Goal: Task Accomplishment & Management: Manage account settings

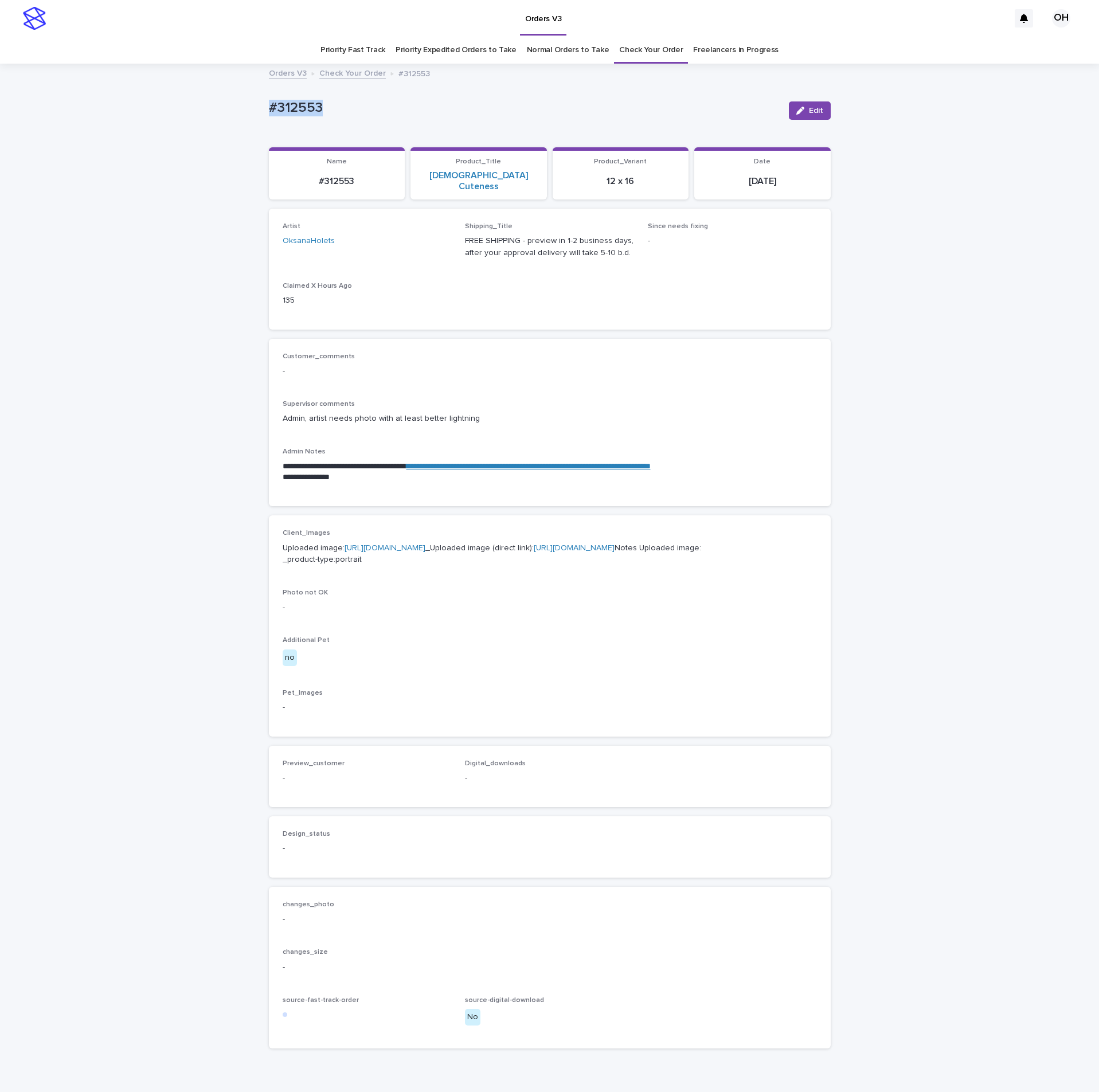
drag, startPoint x: 337, startPoint y: 100, endPoint x: 286, endPoint y: 98, distance: 51.0
click at [263, 94] on div "**********" at bounding box center [550, 575] width 573 height 1021
copy p "#312553"
click at [617, 311] on div "Artist OksanaHolets Shipping_Title FREE SHIPPING - preview in 1-2 business days…" at bounding box center [550, 269] width 562 height 121
click at [810, 107] on span "Edit" at bounding box center [816, 111] width 14 height 8
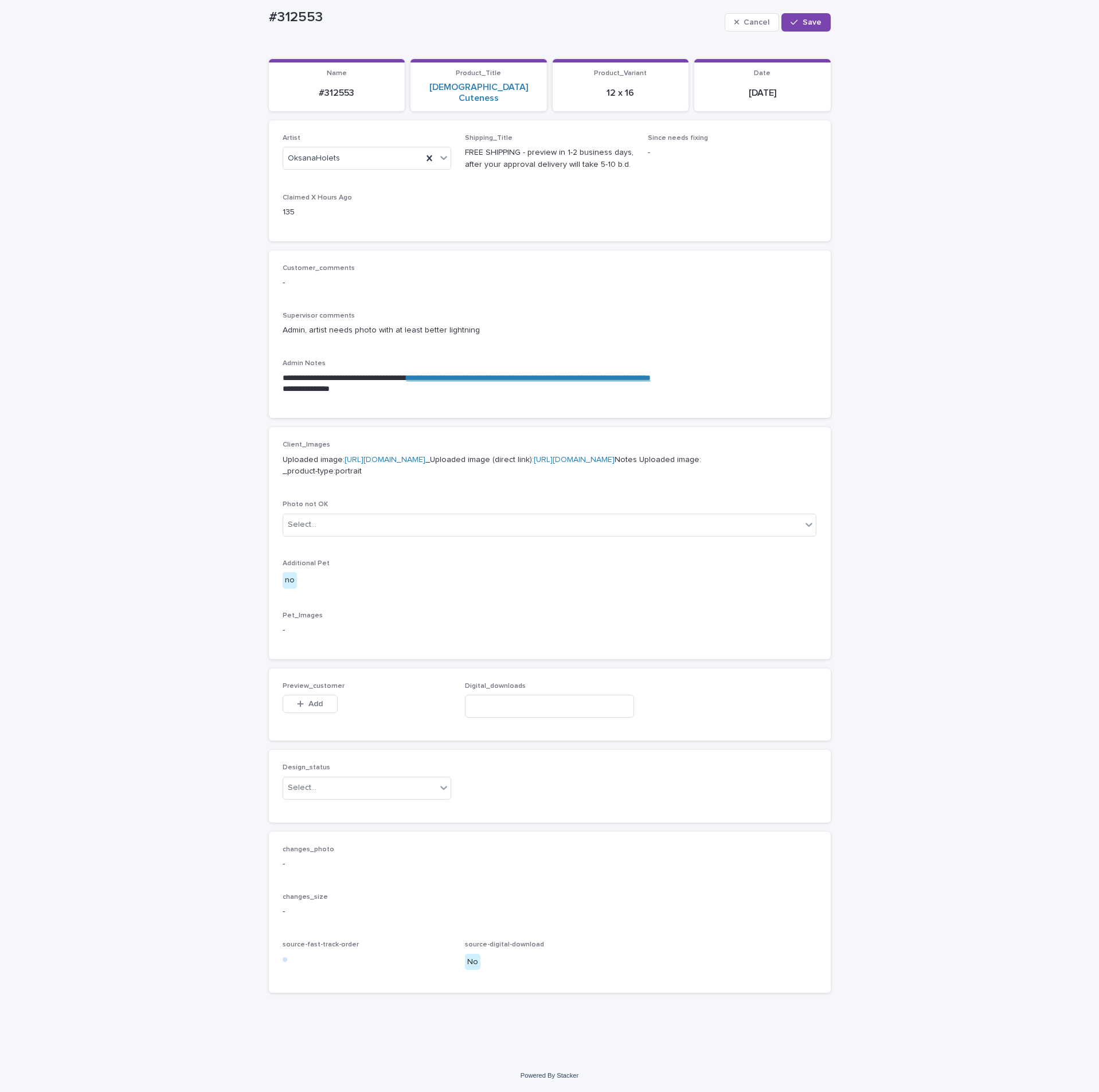
scroll to position [149, 0]
click at [293, 713] on div "Add" at bounding box center [310, 706] width 55 height 23
click at [418, 486] on div "Client_Images Uploaded image: https://cdn.shopify.com-uploadkit.app/s/files/1/0…" at bounding box center [550, 464] width 534 height 46
click at [310, 715] on div "Add" at bounding box center [310, 706] width 55 height 23
click at [312, 700] on span "Add" at bounding box center [315, 704] width 14 height 8
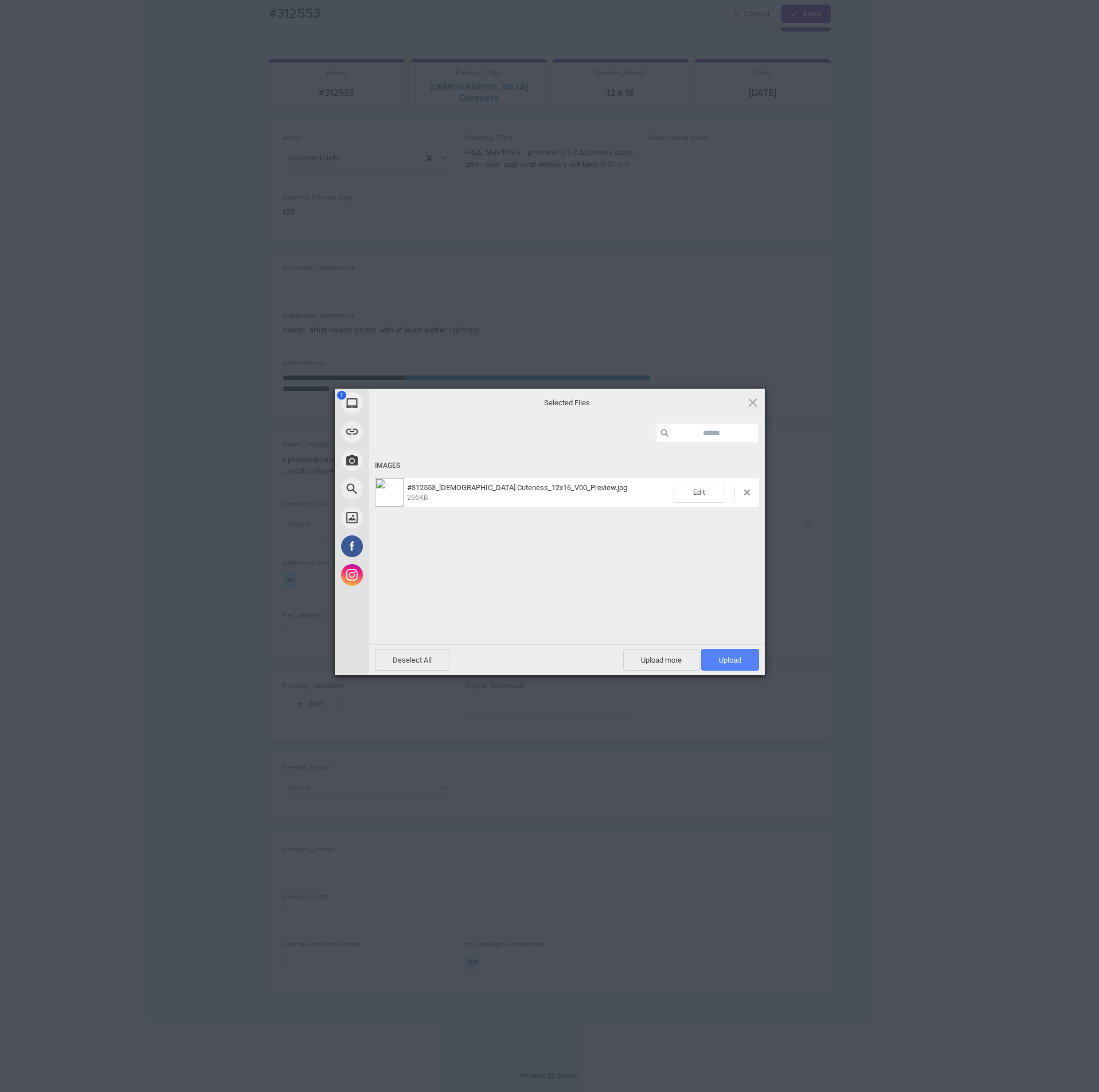
click at [748, 649] on span "Upload 1" at bounding box center [730, 660] width 58 height 22
drag, startPoint x: 934, startPoint y: 567, endPoint x: 932, endPoint y: 575, distance: 8.2
click at [933, 575] on div "My Device Link (URL) Take Photo Web Search Unsplash Facebook Instagram Uploaded…" at bounding box center [550, 546] width 1099 height 1092
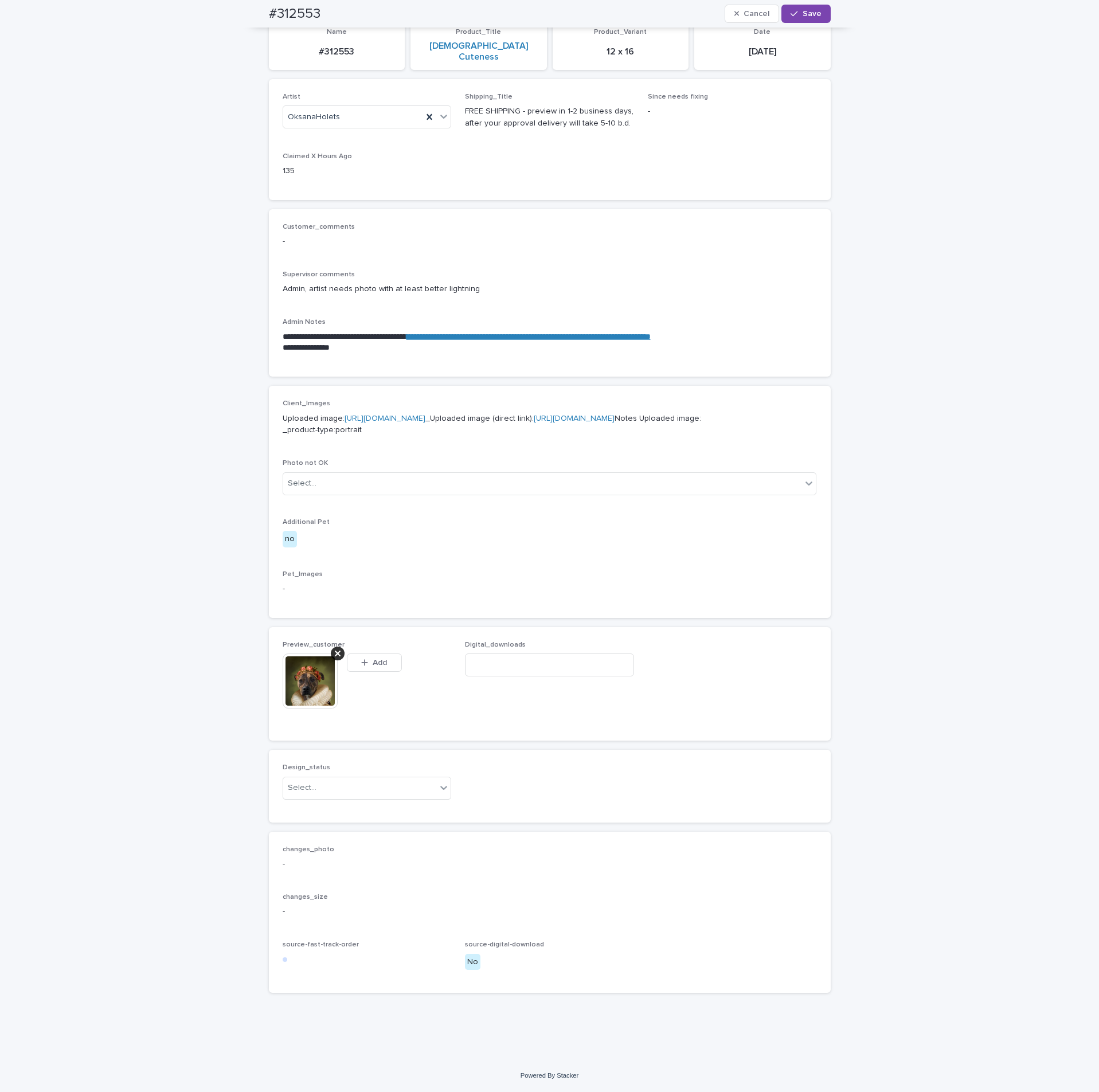
scroll to position [170, 0]
click at [379, 797] on div "Select..." at bounding box center [360, 788] width 153 height 19
click at [356, 834] on div "Uploaded" at bounding box center [360, 830] width 168 height 20
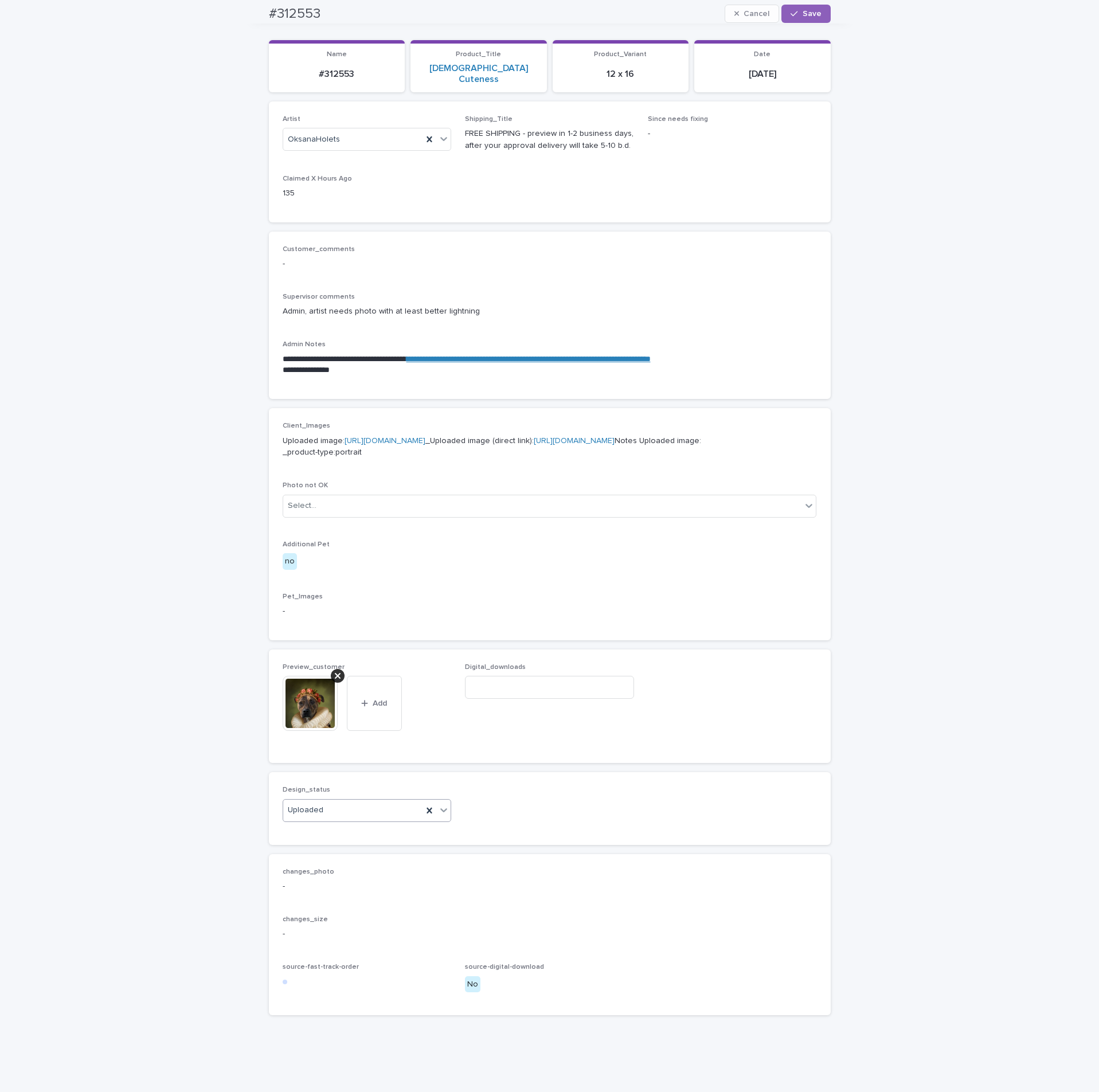
scroll to position [0, 0]
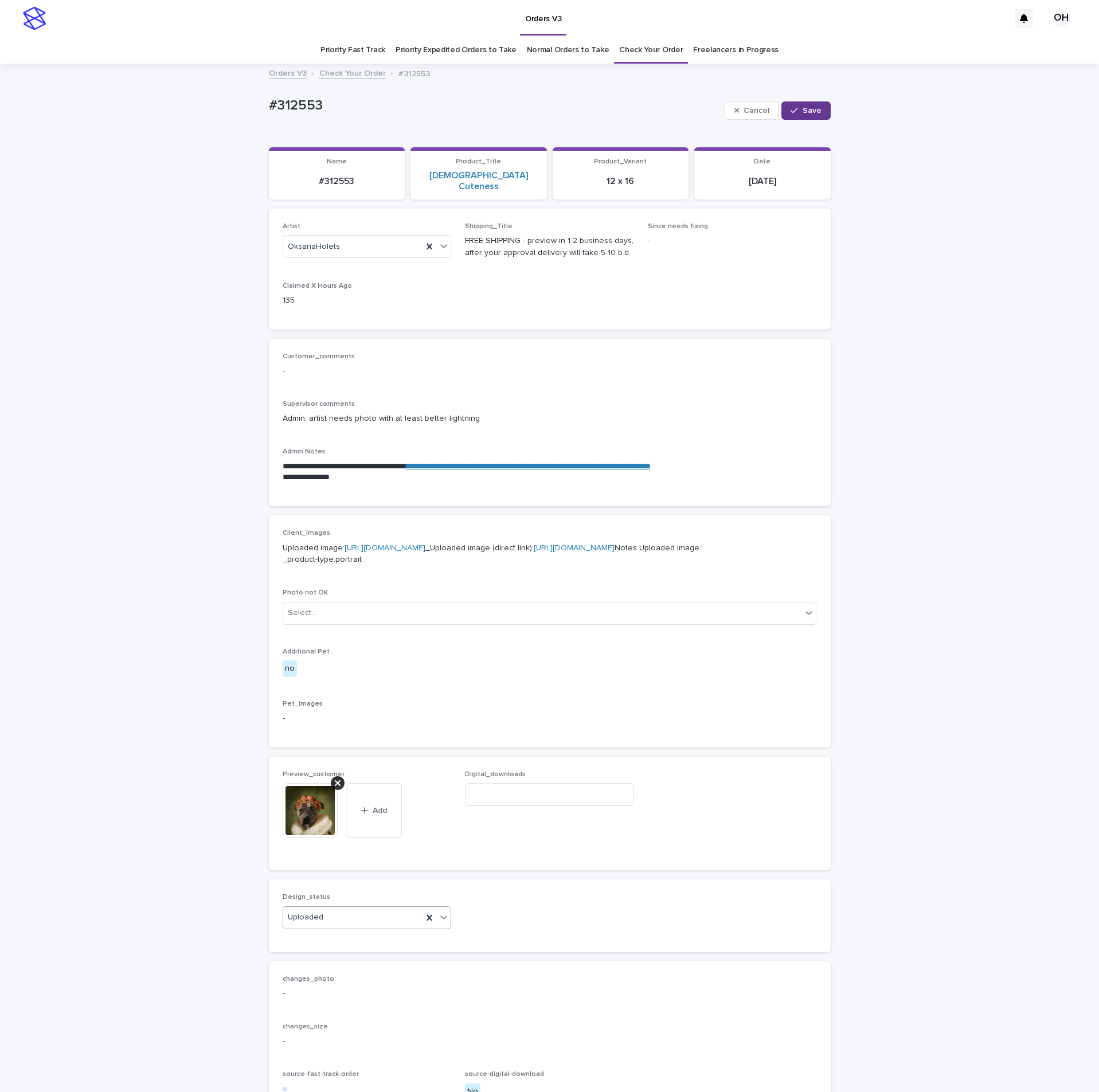
click at [812, 107] on button "Save" at bounding box center [806, 110] width 49 height 18
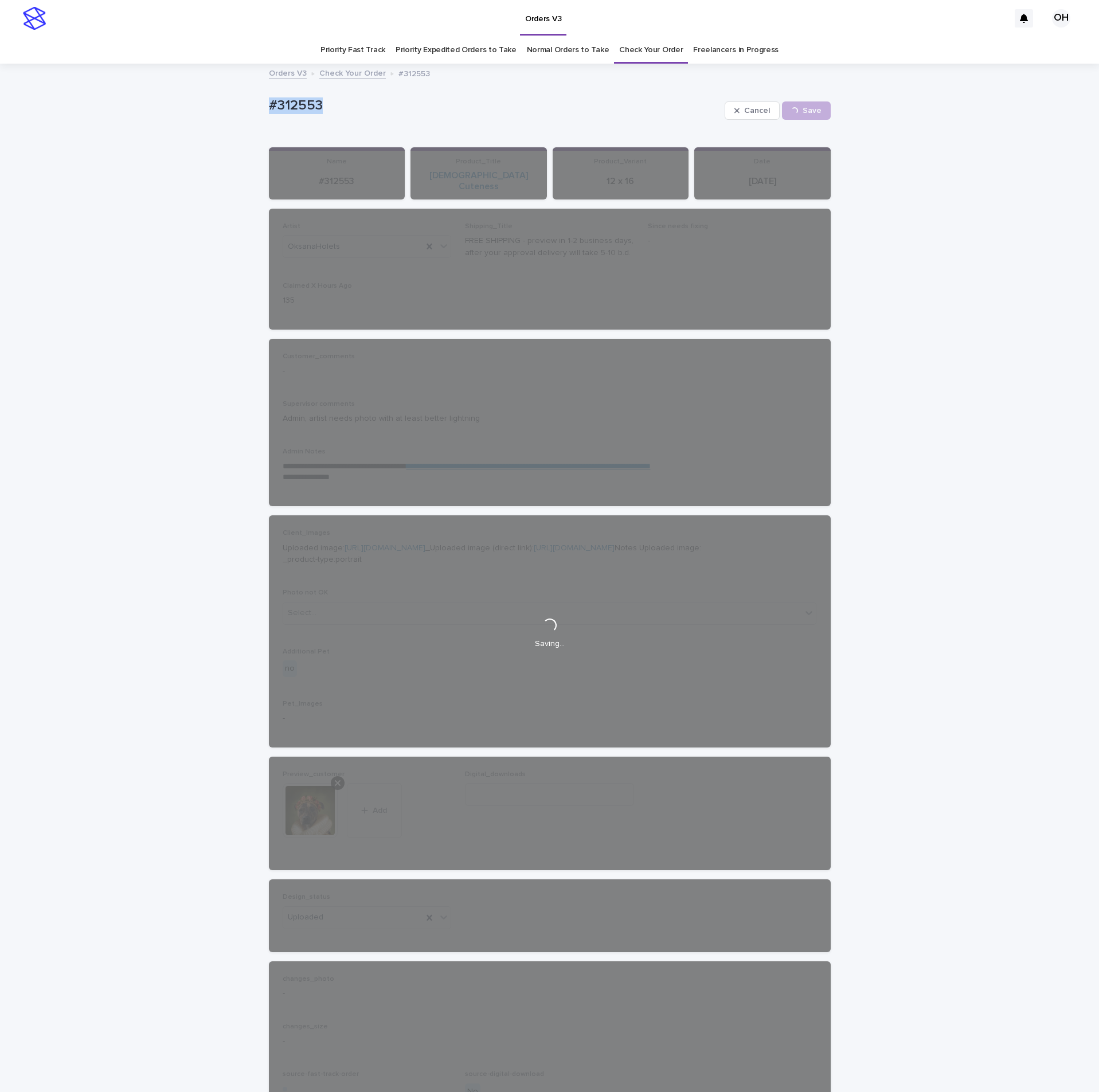
drag, startPoint x: 407, startPoint y: 95, endPoint x: 227, endPoint y: 83, distance: 180.4
click at [227, 83] on div "**********" at bounding box center [550, 627] width 1099 height 1124
drag, startPoint x: 266, startPoint y: 89, endPoint x: 252, endPoint y: 89, distance: 14.0
copy p "#312553"
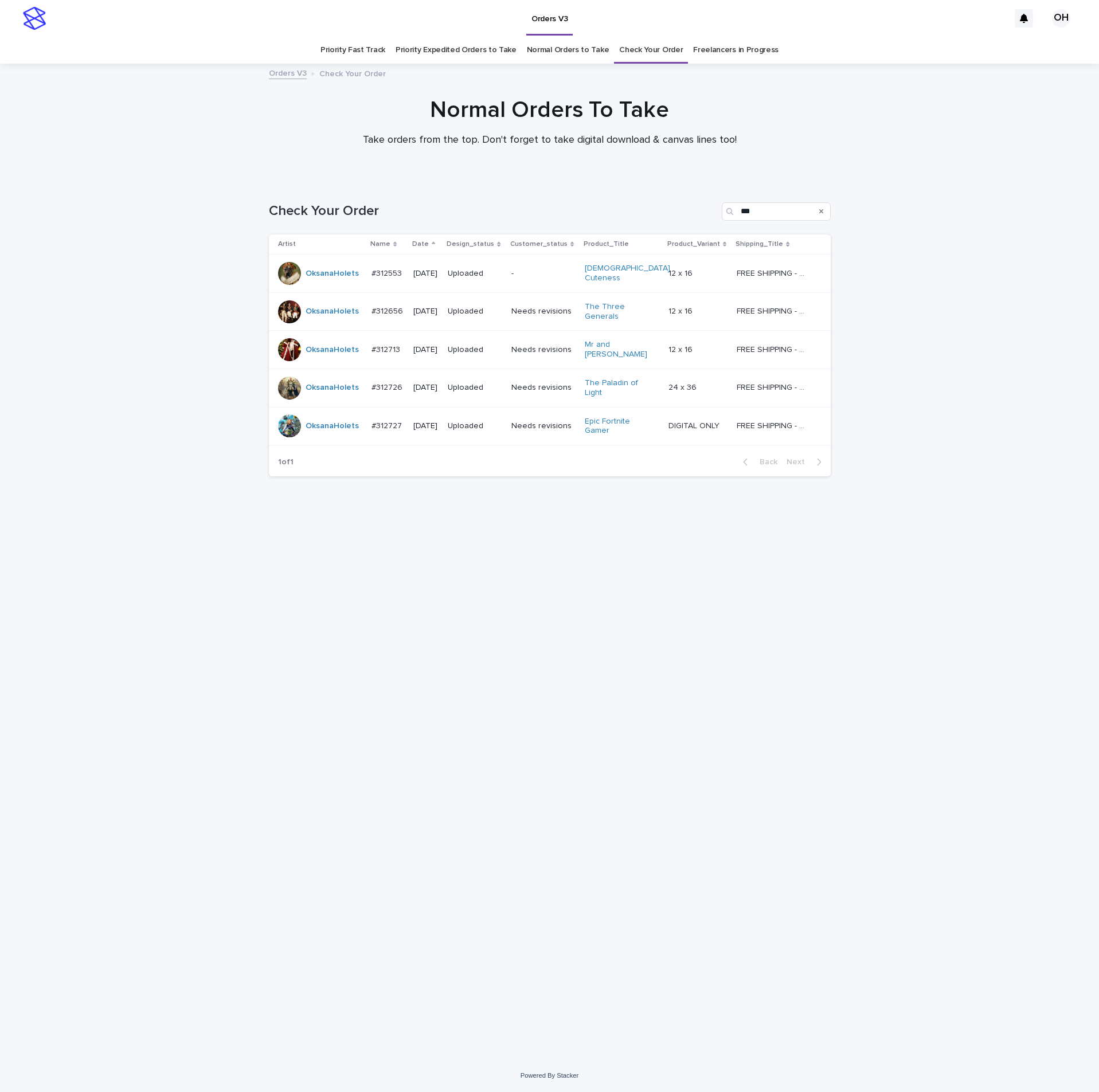
click at [565, 58] on link "Normal Orders to Take" at bounding box center [568, 50] width 82 height 27
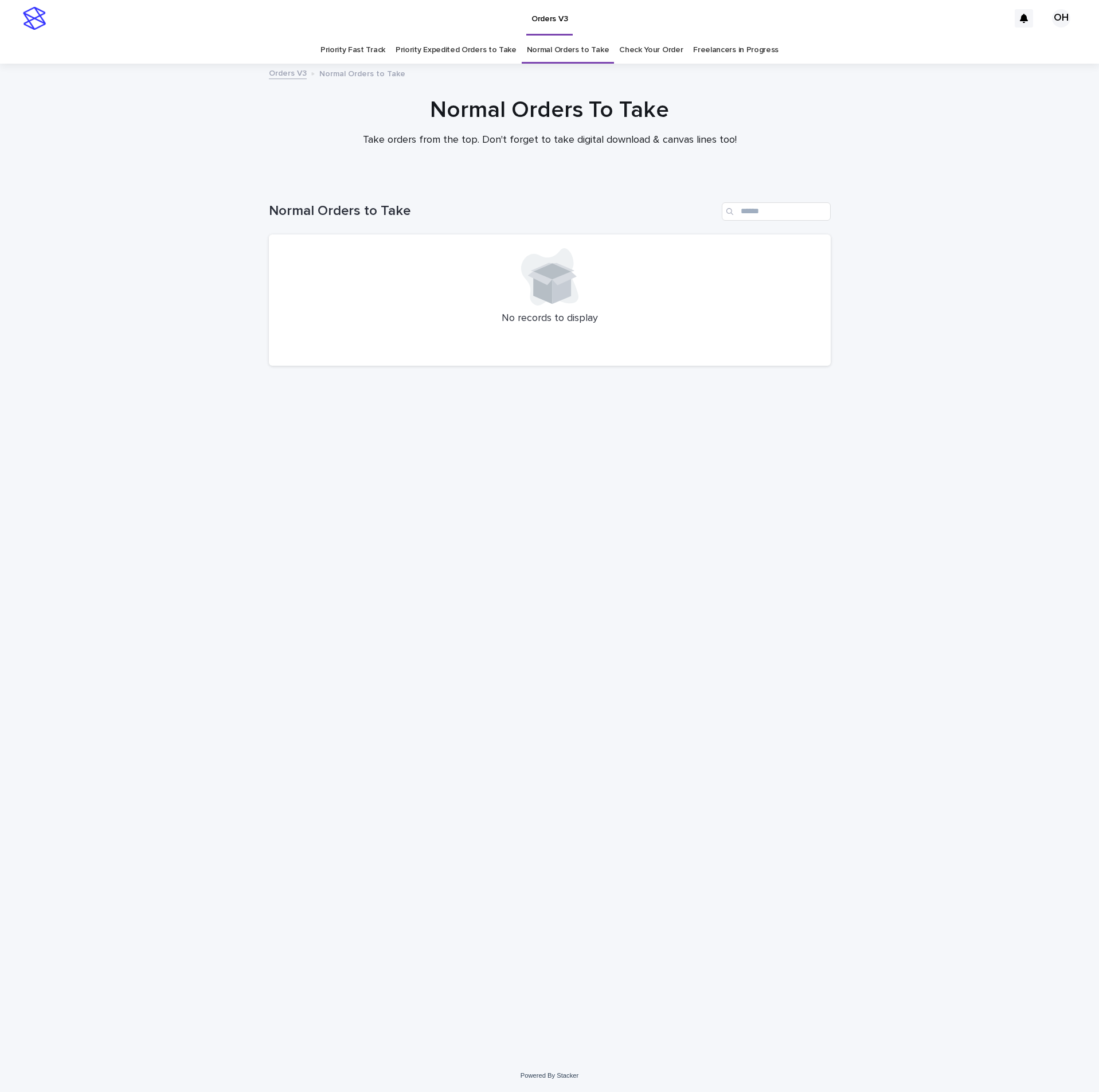
click at [376, 48] on link "Priority Fast Track" at bounding box center [353, 50] width 65 height 27
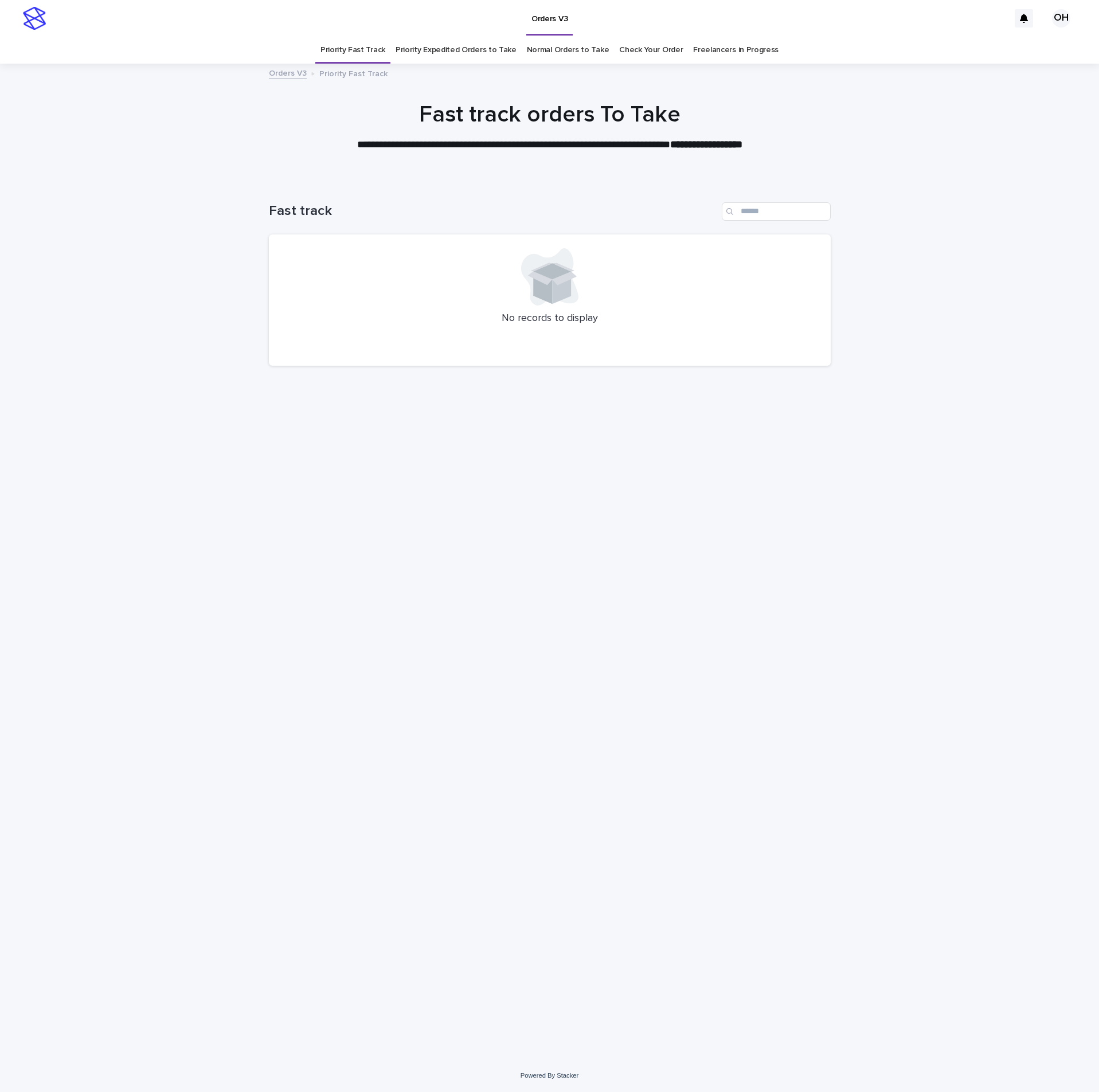
click at [462, 43] on link "Priority Expedited Orders to Take" at bounding box center [456, 50] width 121 height 27
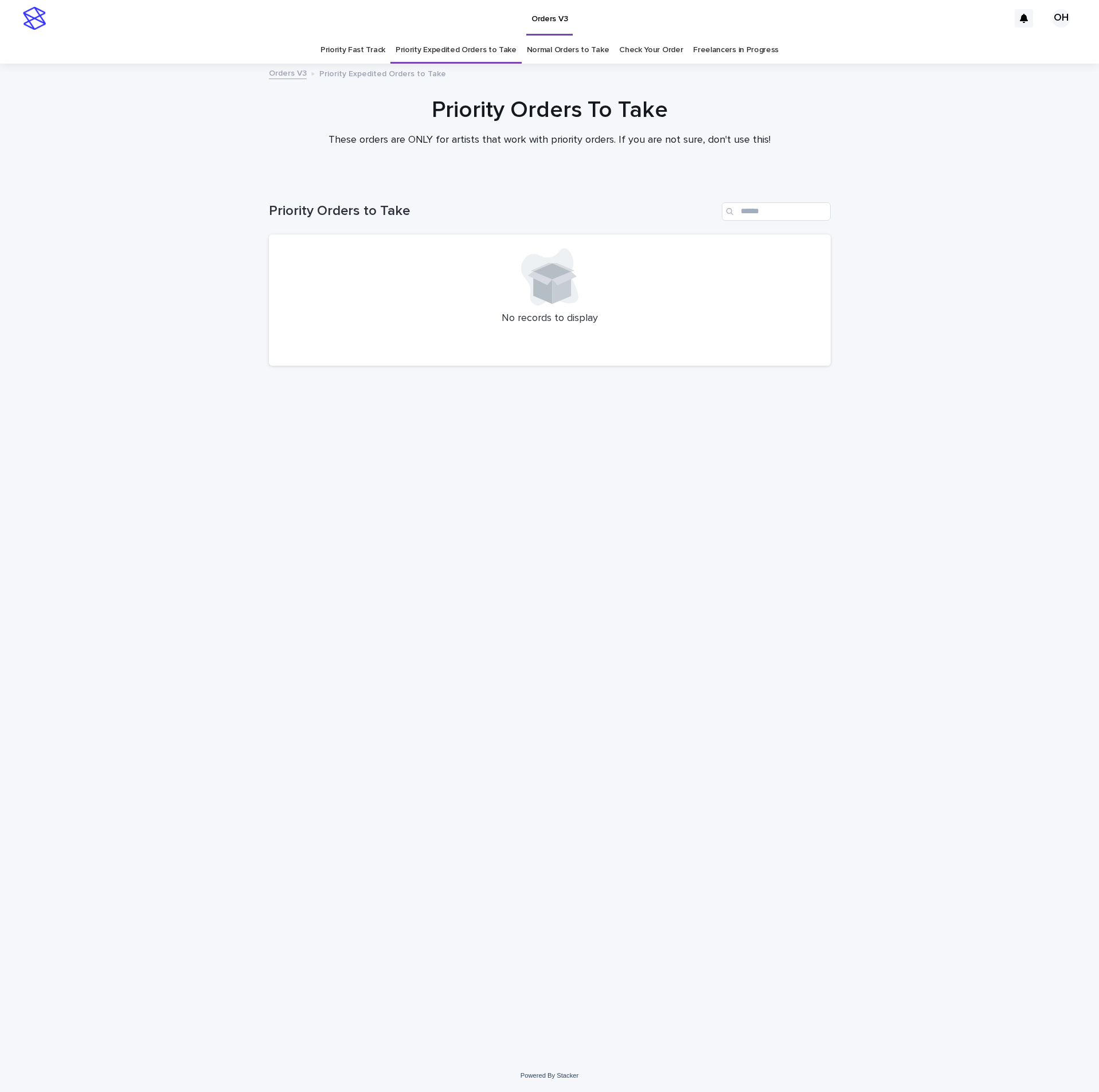
click at [545, 593] on div "Loading... Saving… Loading... Saving… Priority Orders to Take No records to dis…" at bounding box center [550, 605] width 573 height 851
click at [644, 43] on link "Check Your Order" at bounding box center [651, 50] width 64 height 27
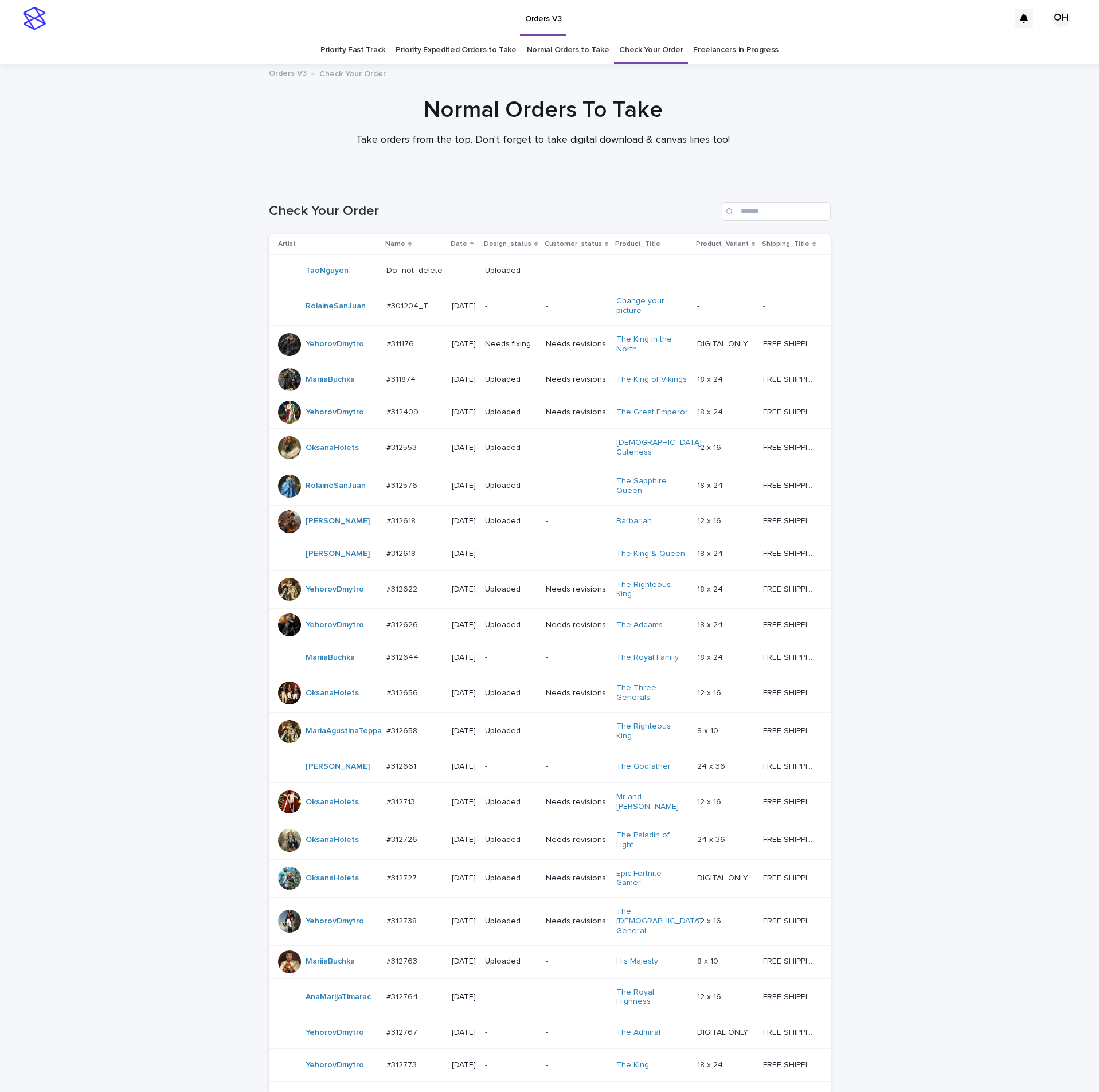
click at [391, 344] on p "#311176" at bounding box center [401, 343] width 30 height 12
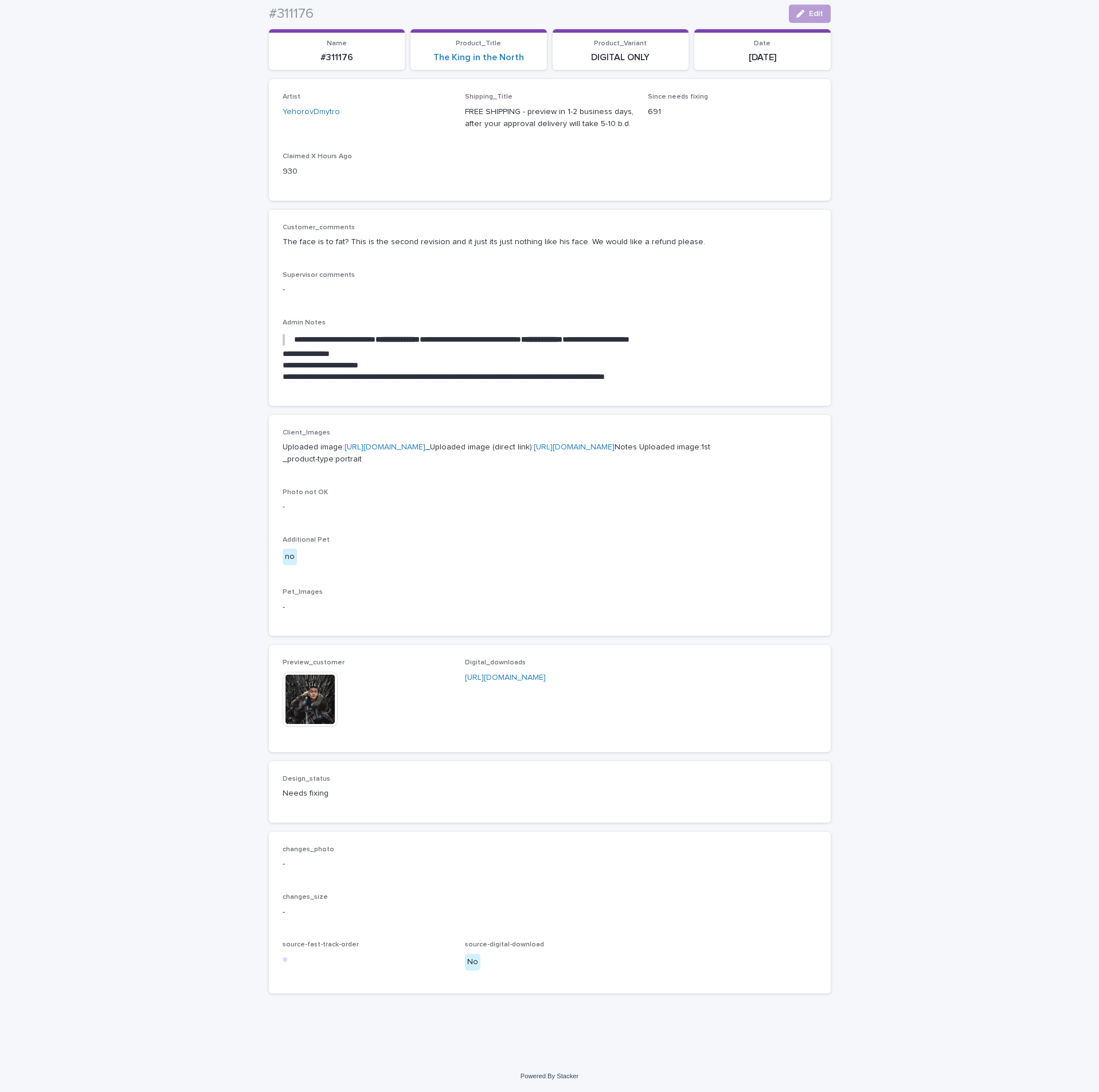
scroll to position [178, 0]
click at [308, 712] on img at bounding box center [310, 699] width 55 height 55
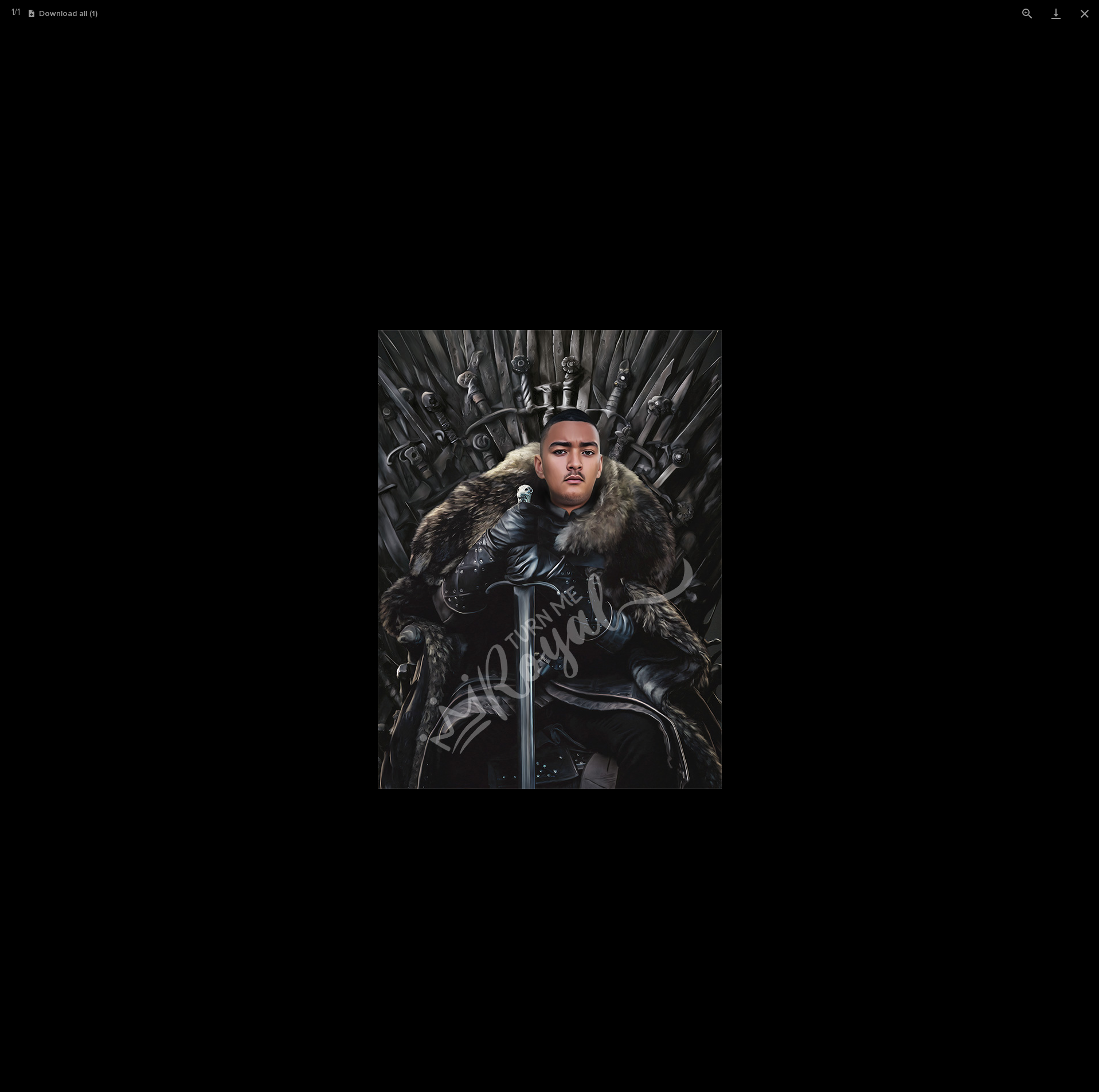
click at [923, 560] on picture at bounding box center [550, 560] width 1099 height 1065
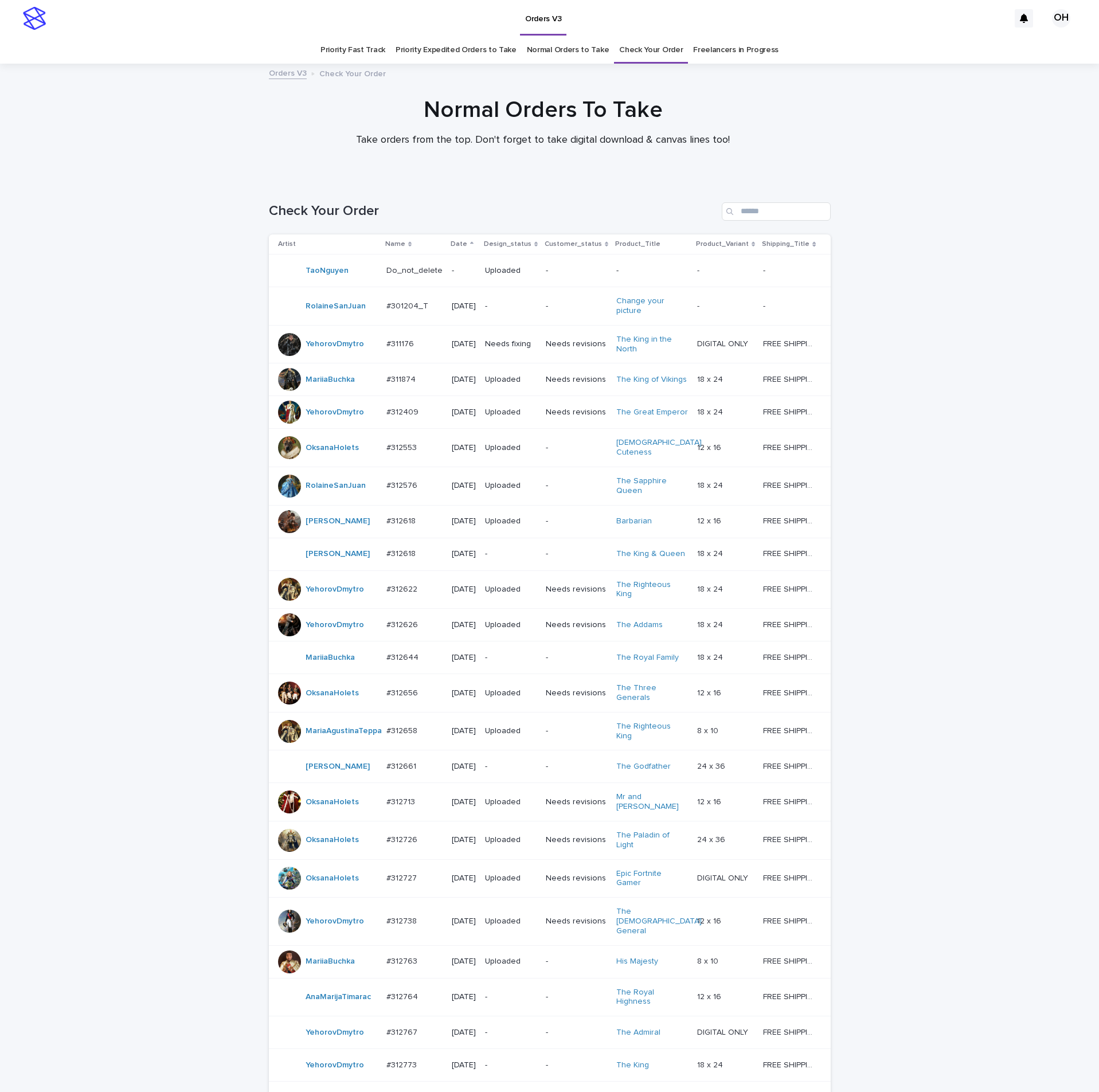
click at [395, 342] on p "#311176" at bounding box center [401, 343] width 30 height 12
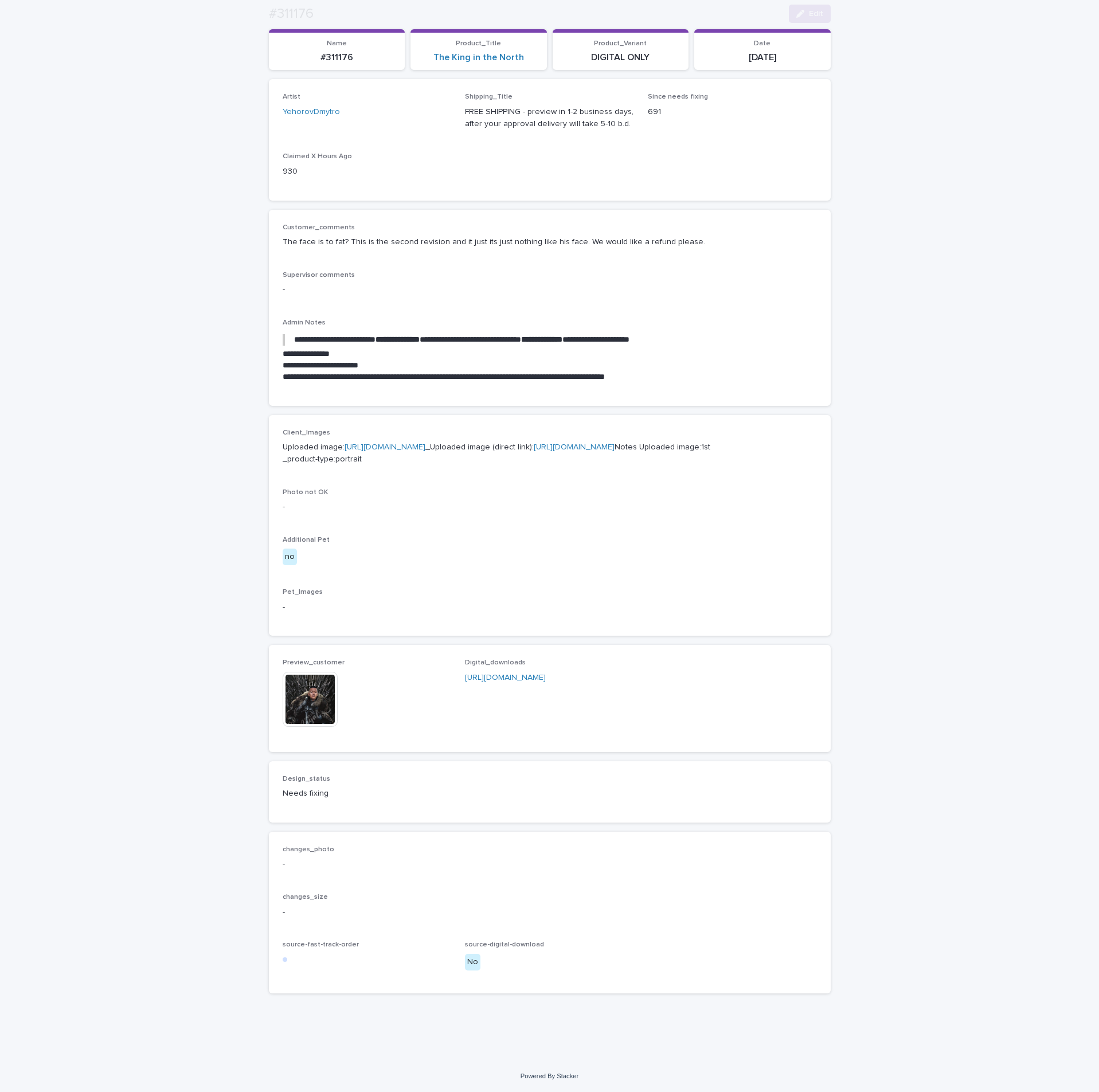
scroll to position [178, 0]
click at [358, 443] on link "[URL][DOMAIN_NAME]" at bounding box center [385, 447] width 81 height 8
click at [318, 706] on img at bounding box center [310, 699] width 55 height 55
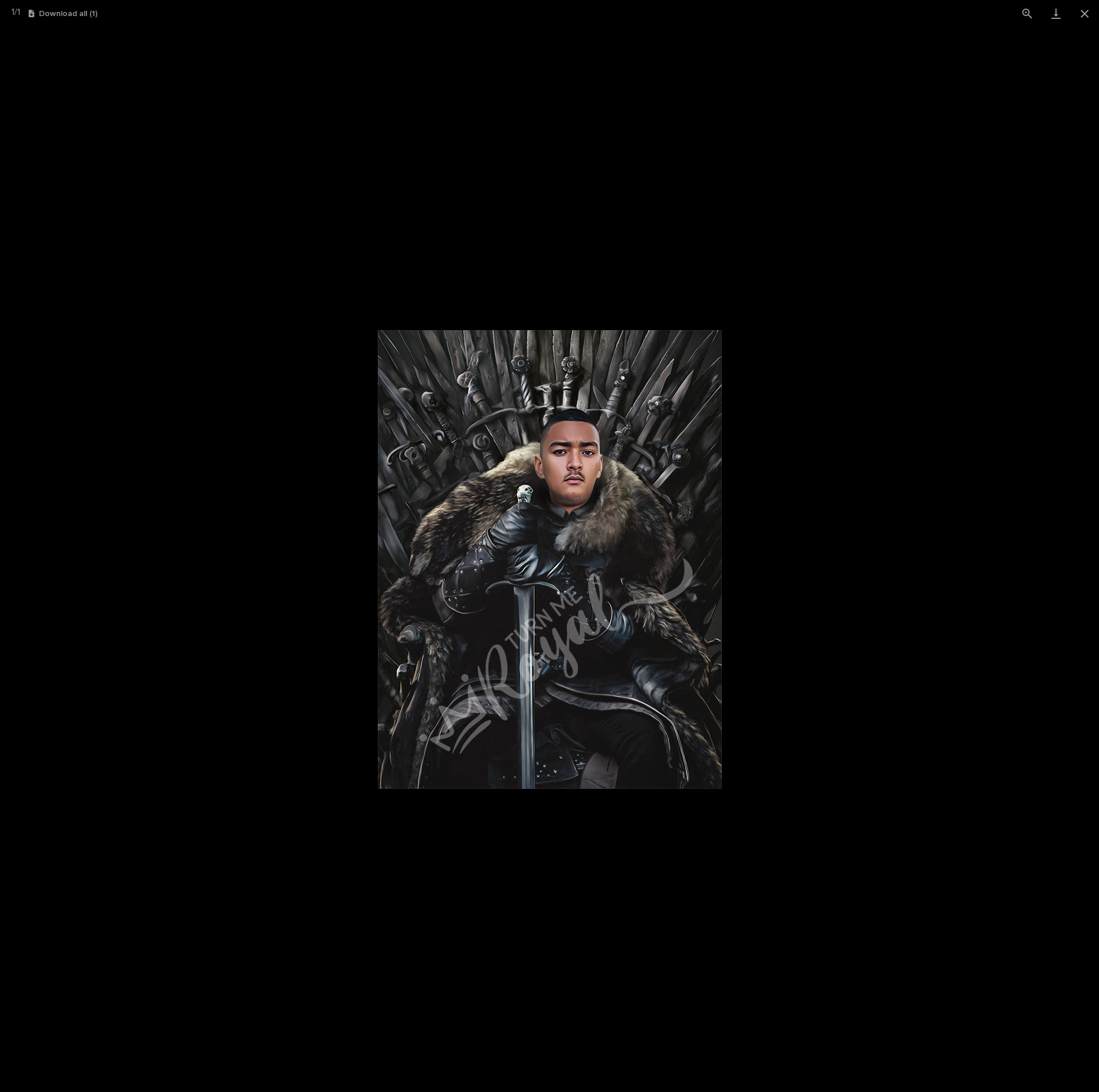
click at [931, 444] on picture at bounding box center [550, 560] width 1099 height 1065
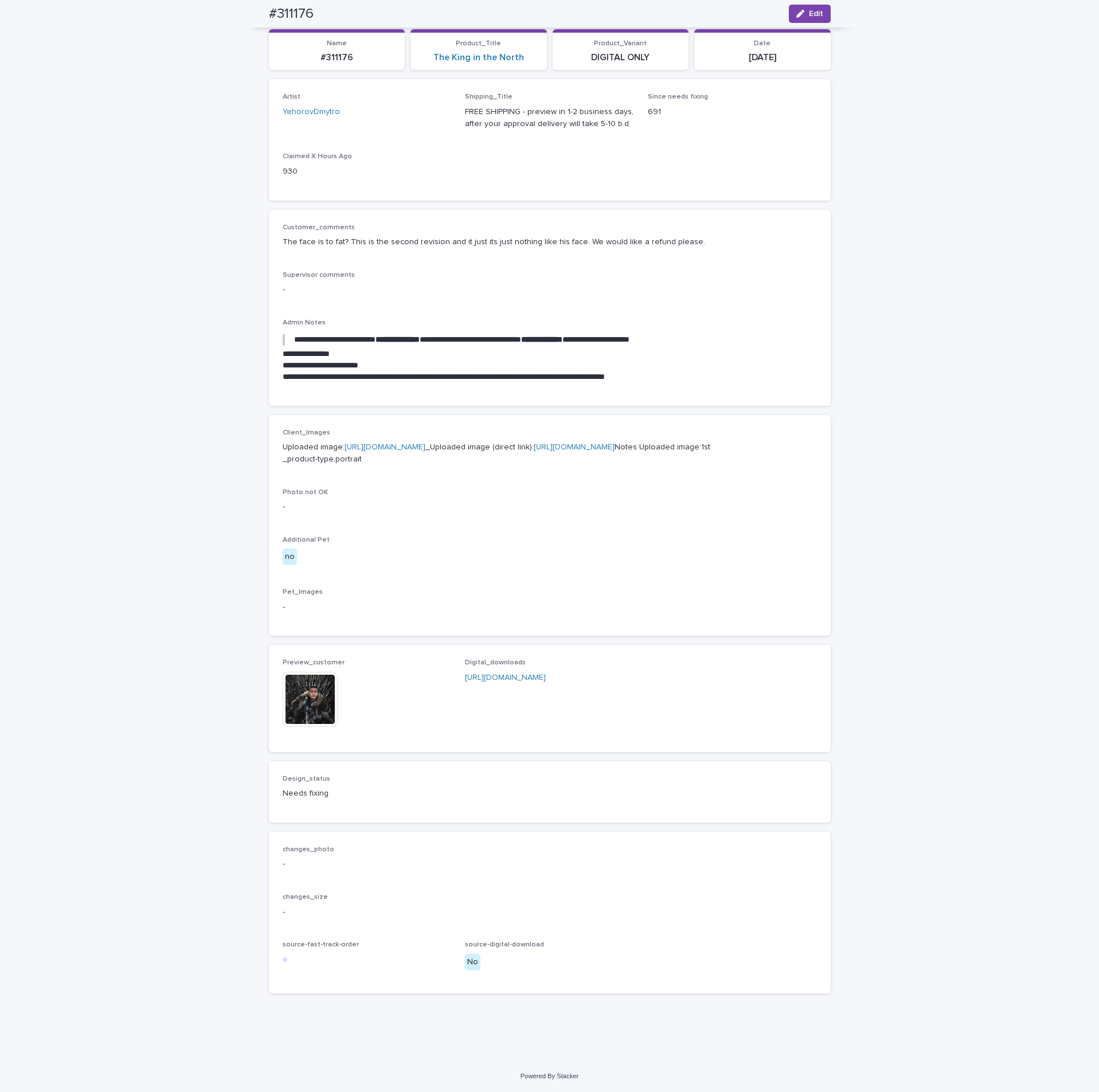
click at [301, 693] on img at bounding box center [310, 699] width 55 height 55
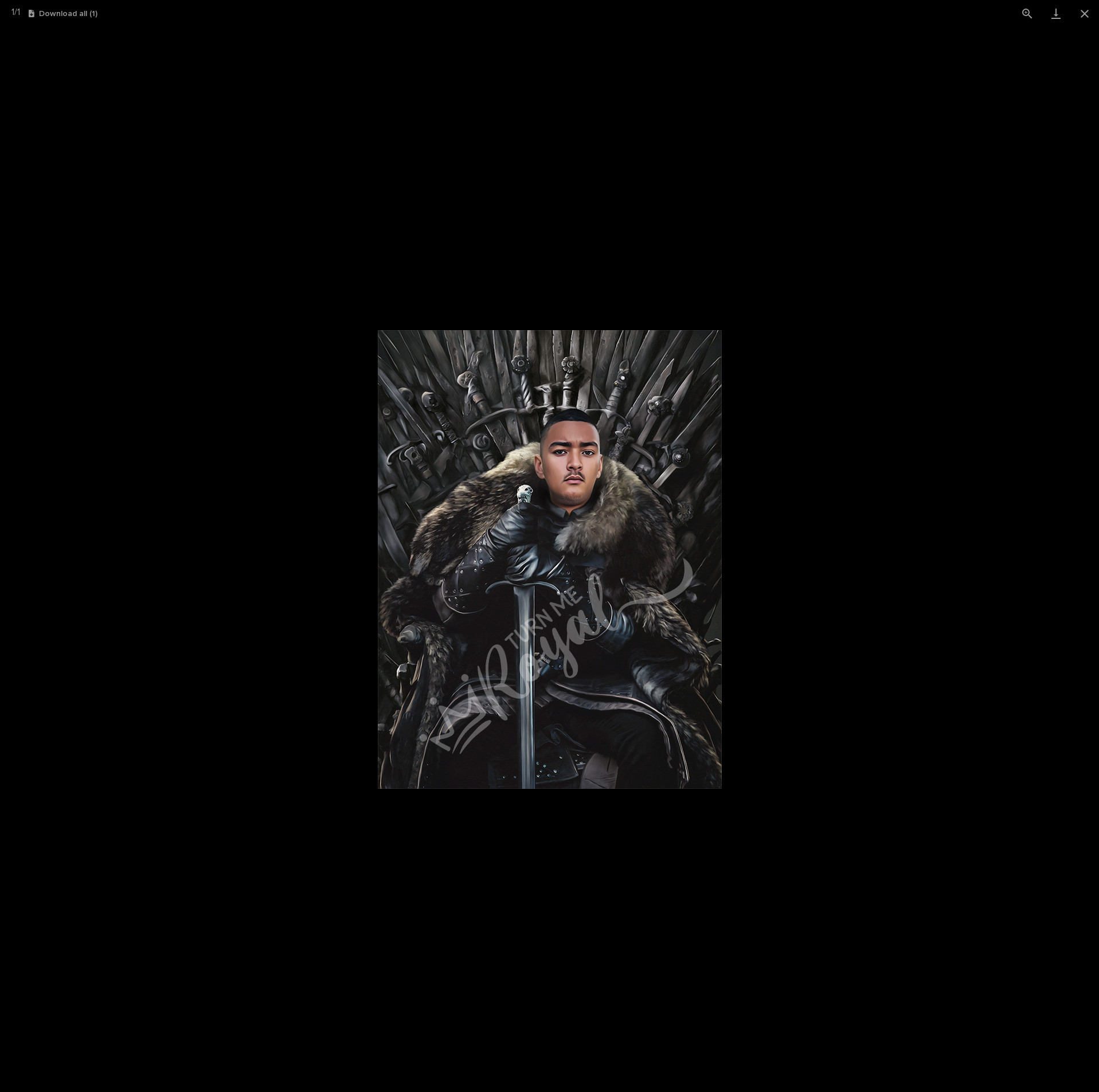
click at [891, 554] on picture at bounding box center [550, 560] width 1099 height 1065
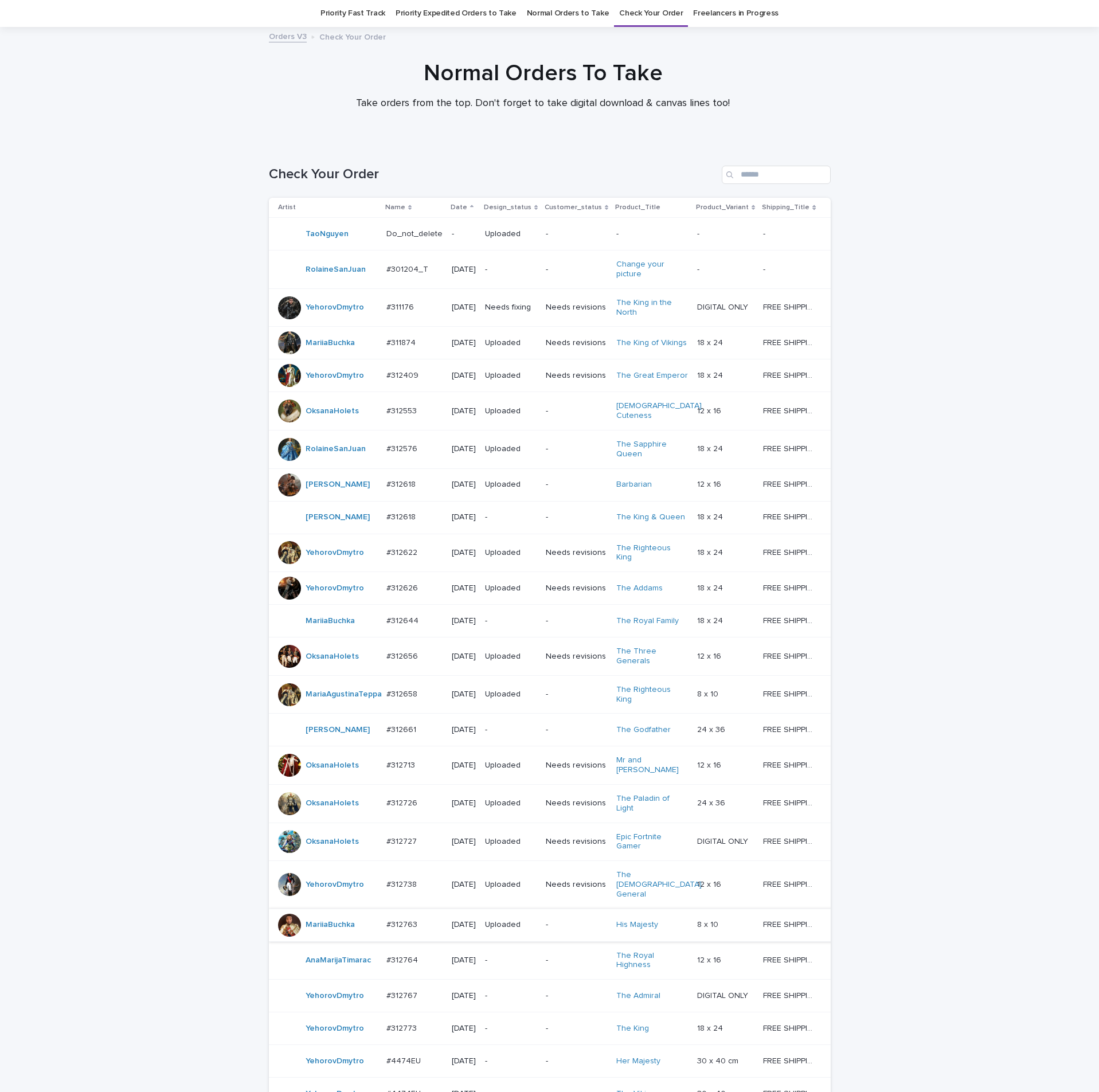
scroll to position [318, 0]
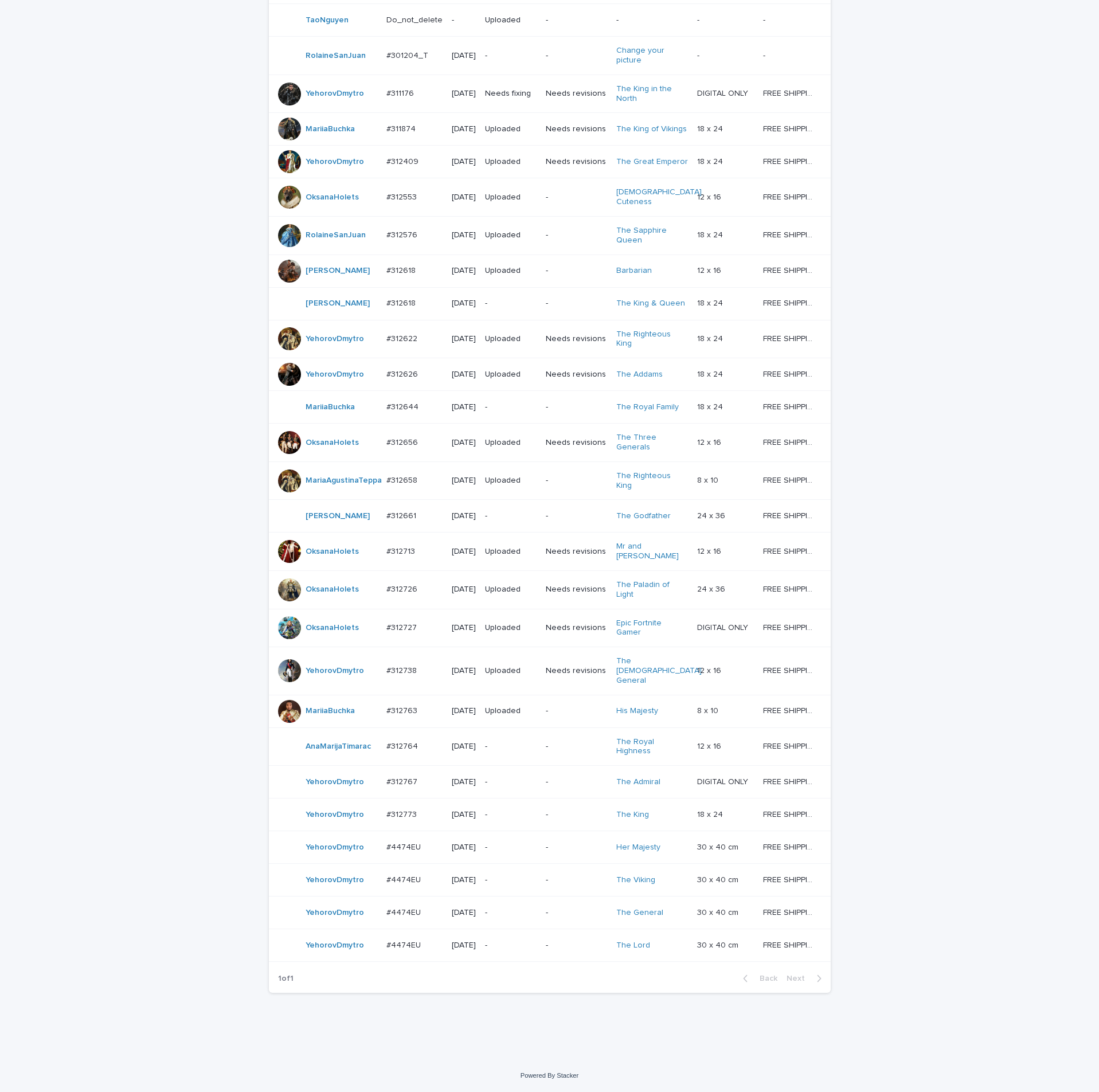
click at [389, 704] on p "#312763" at bounding box center [403, 710] width 33 height 12
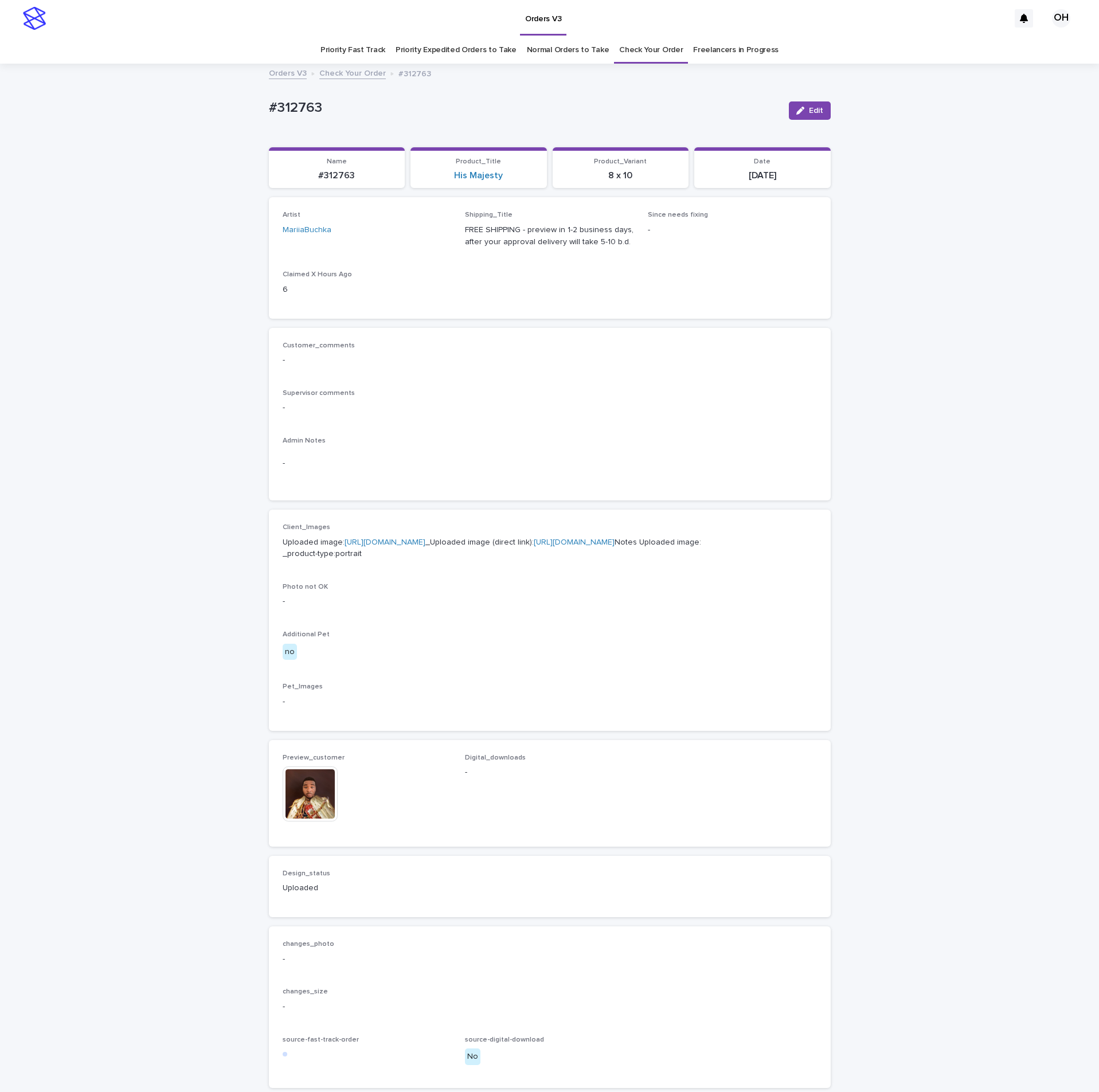
click at [305, 821] on img at bounding box center [310, 793] width 55 height 55
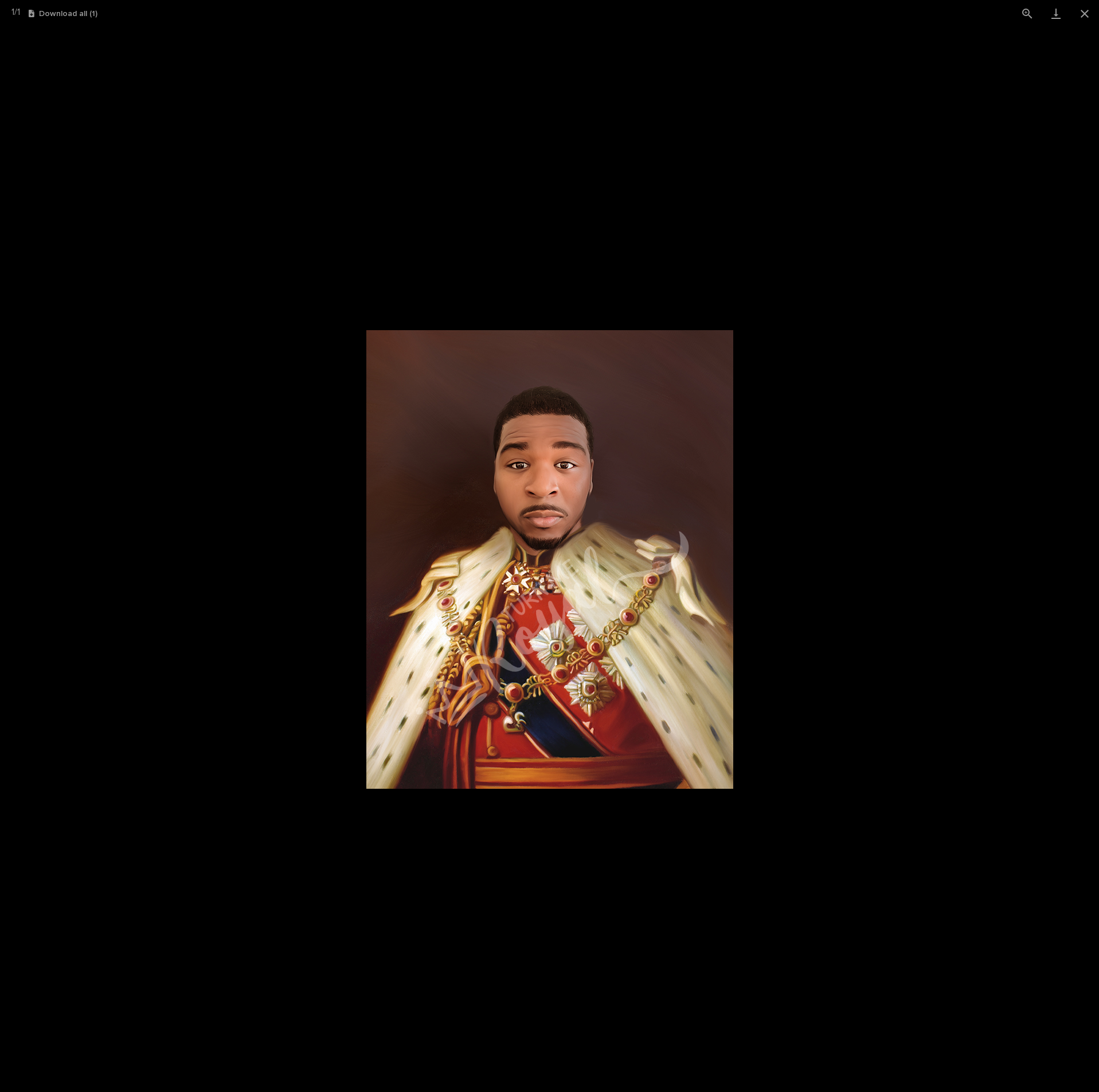
click at [862, 697] on picture at bounding box center [550, 560] width 1099 height 1065
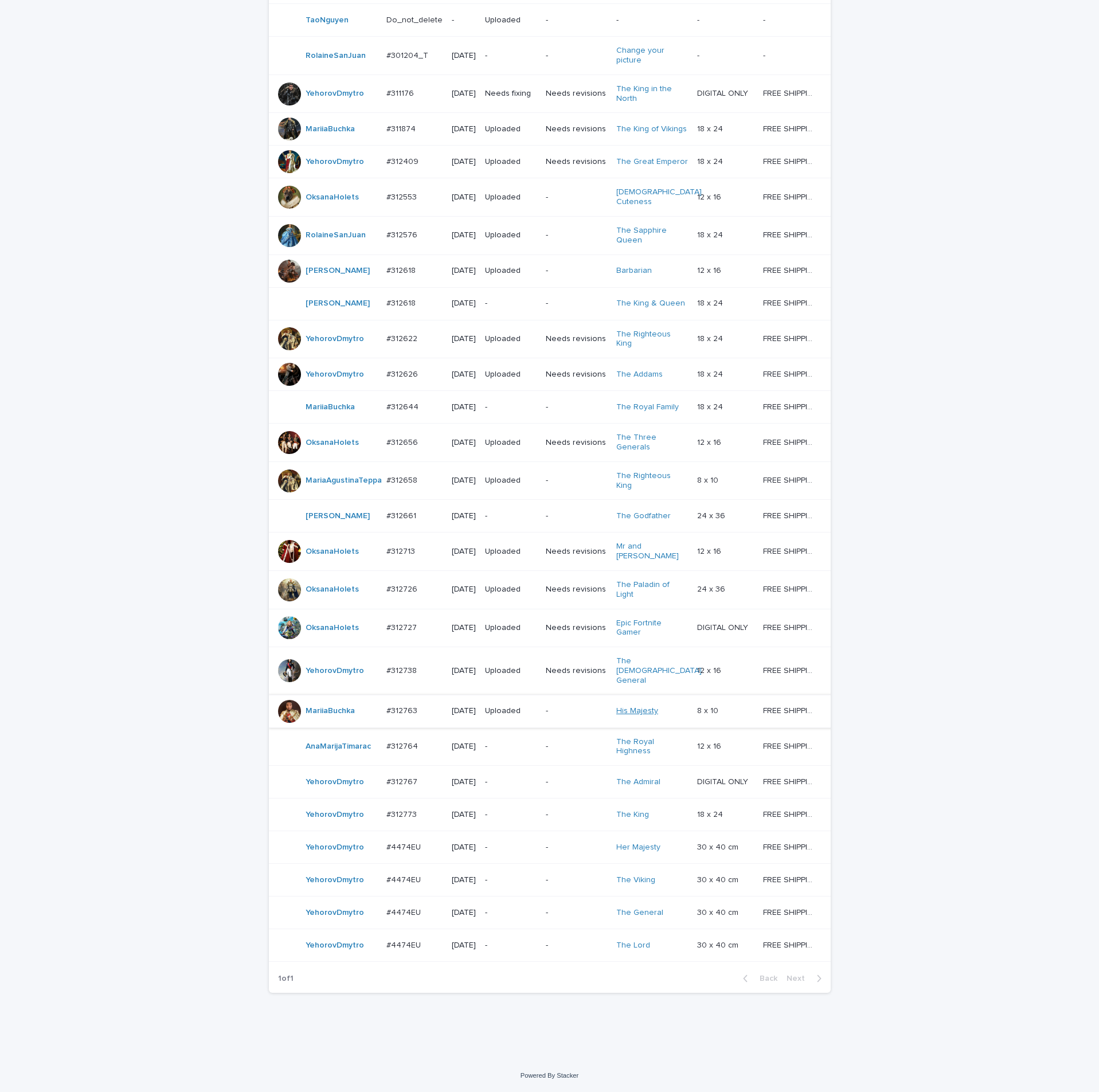
scroll to position [295, 0]
click at [395, 400] on p "#312644" at bounding box center [404, 406] width 34 height 12
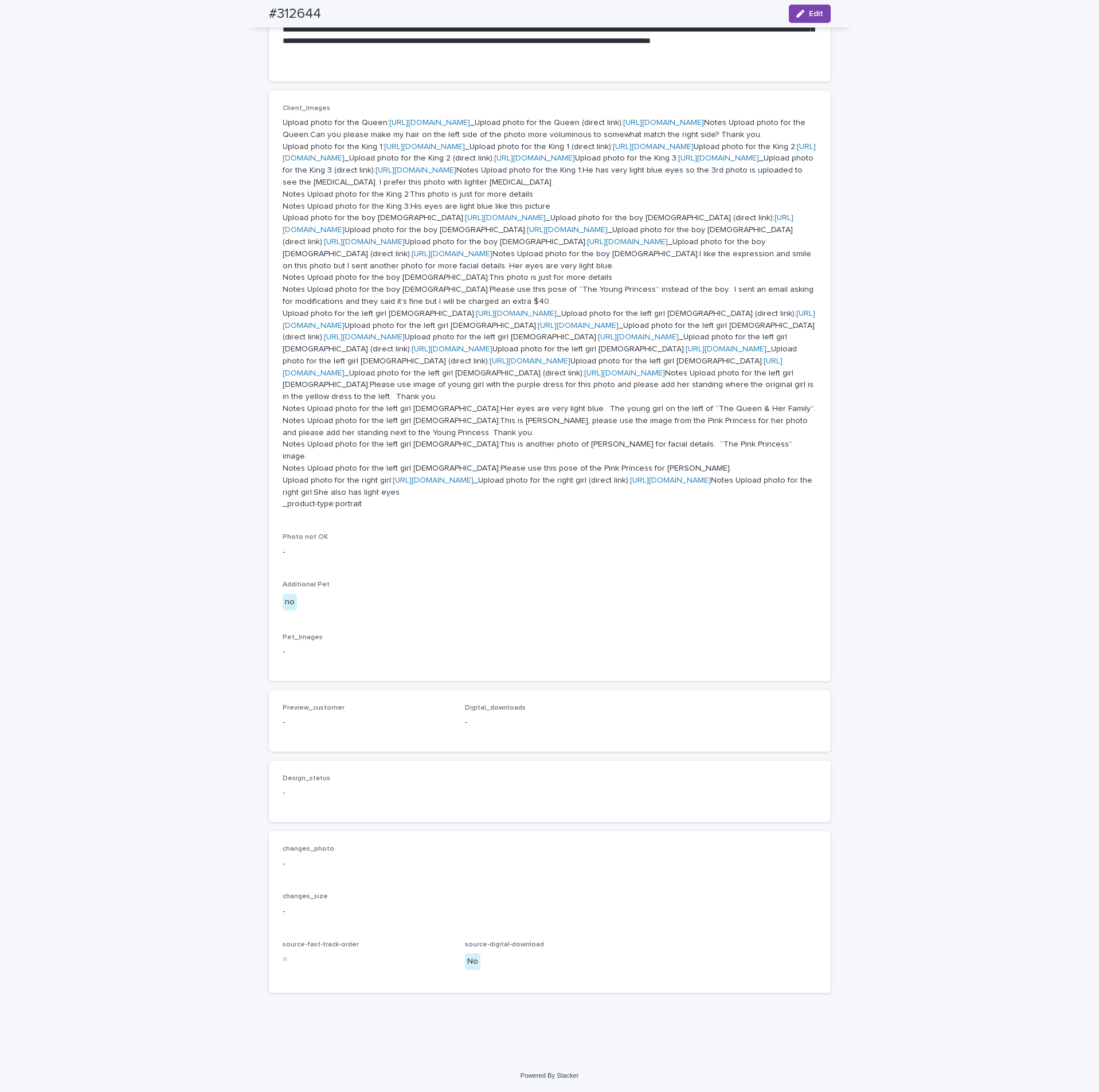
scroll to position [860, 0]
click at [476, 309] on link "[URL][DOMAIN_NAME]" at bounding box center [516, 314] width 81 height 8
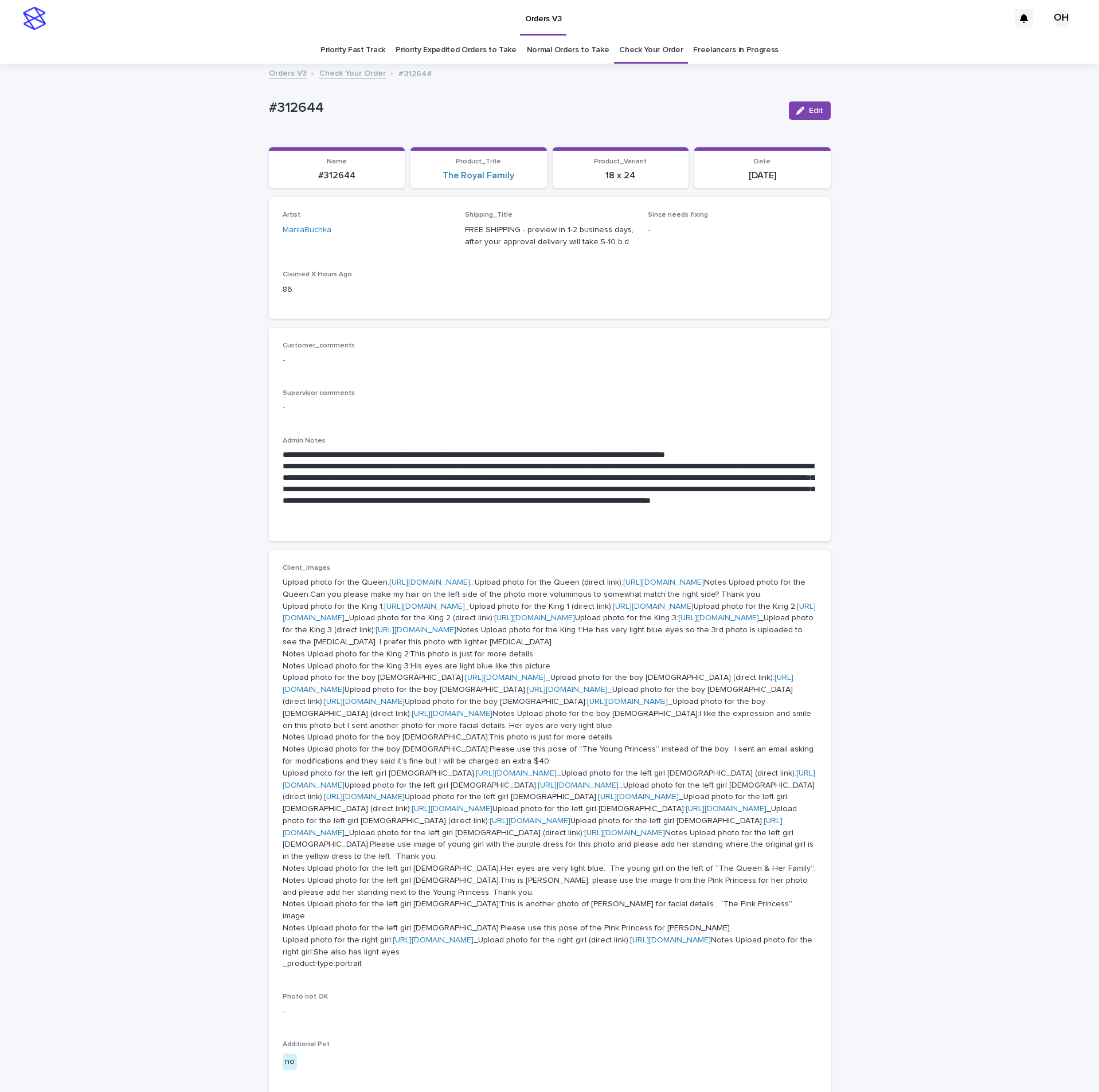
scroll to position [172, 0]
